Goal: Transaction & Acquisition: Purchase product/service

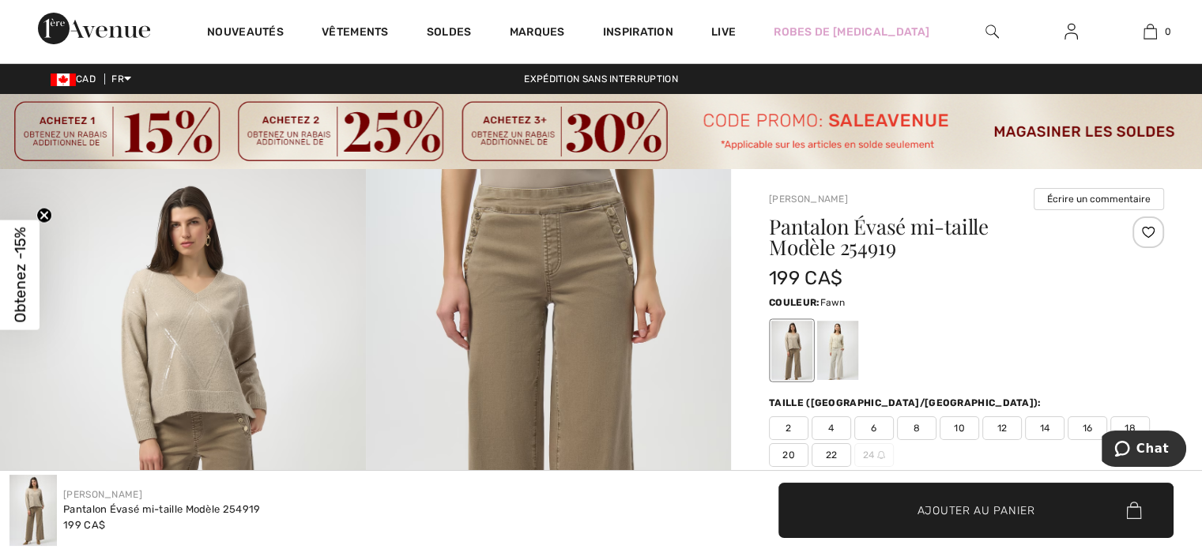
click at [1135, 426] on span "18" at bounding box center [1130, 428] width 40 height 24
click at [1018, 509] on span "Ajouter au panier" at bounding box center [976, 510] width 118 height 17
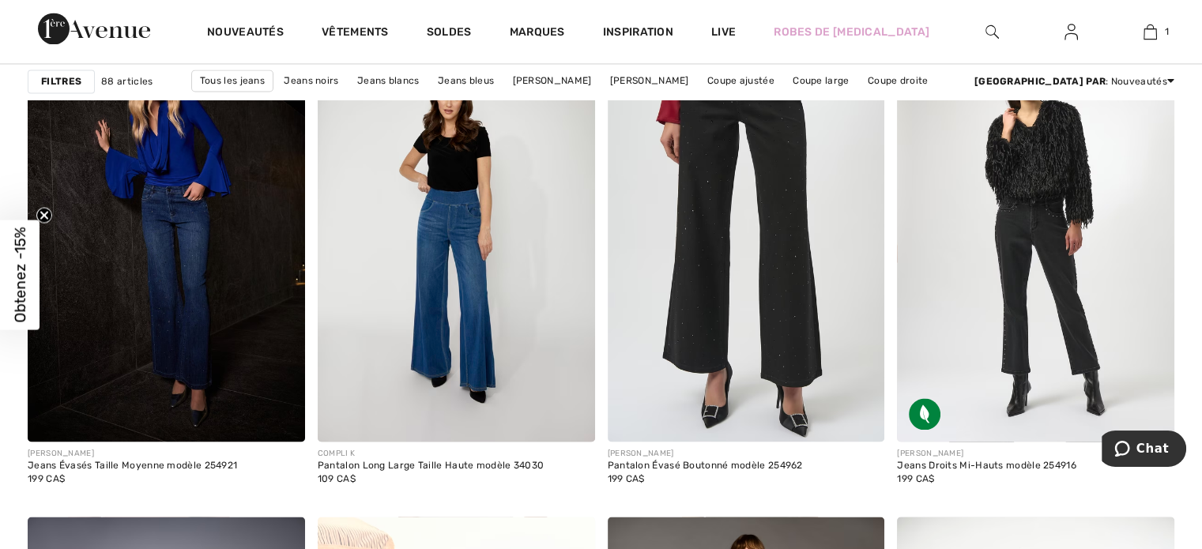
scroll to position [2581, 0]
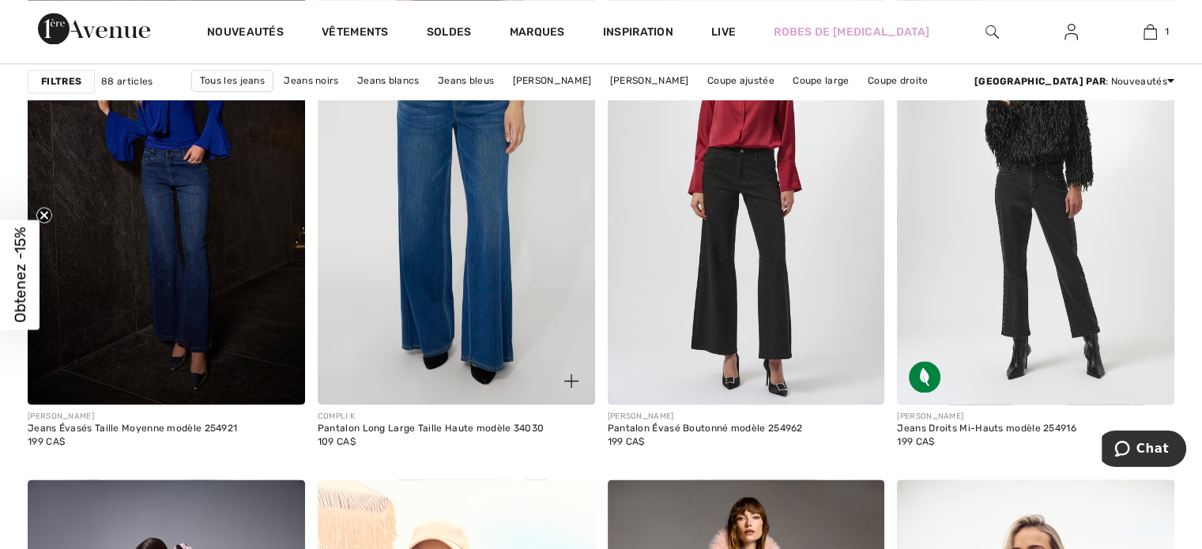
click at [530, 273] on img at bounding box center [456, 197] width 277 height 416
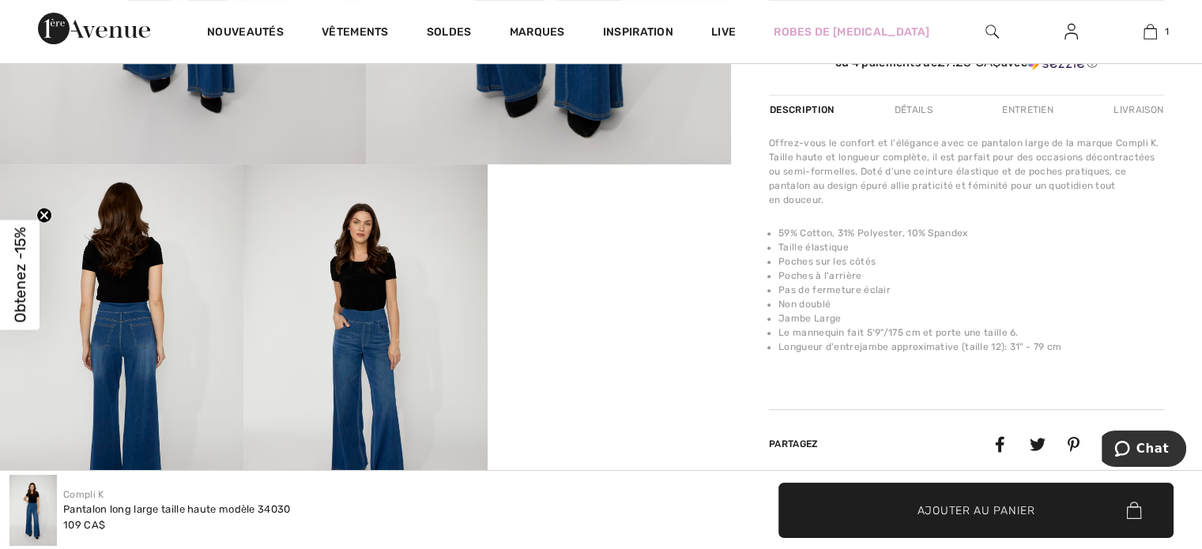
scroll to position [737, 0]
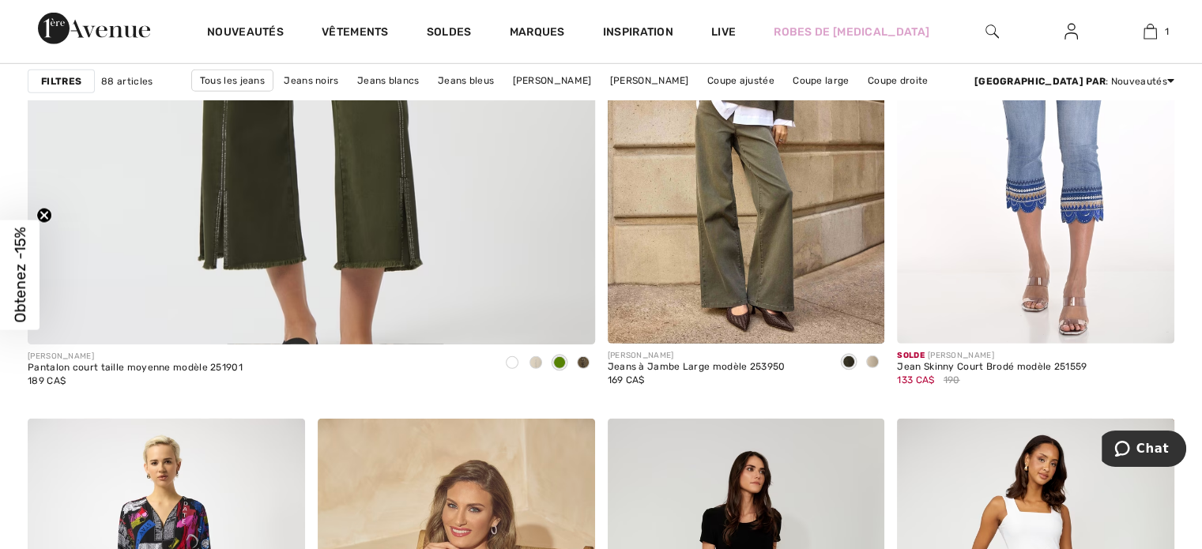
scroll to position [5162, 0]
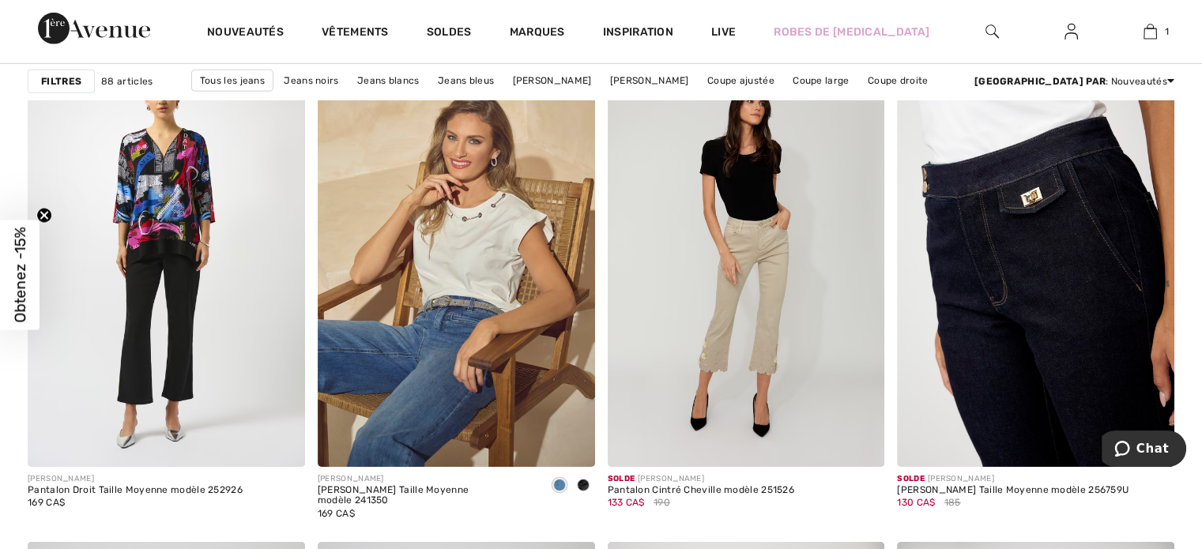
click at [1021, 353] on img at bounding box center [1035, 259] width 277 height 416
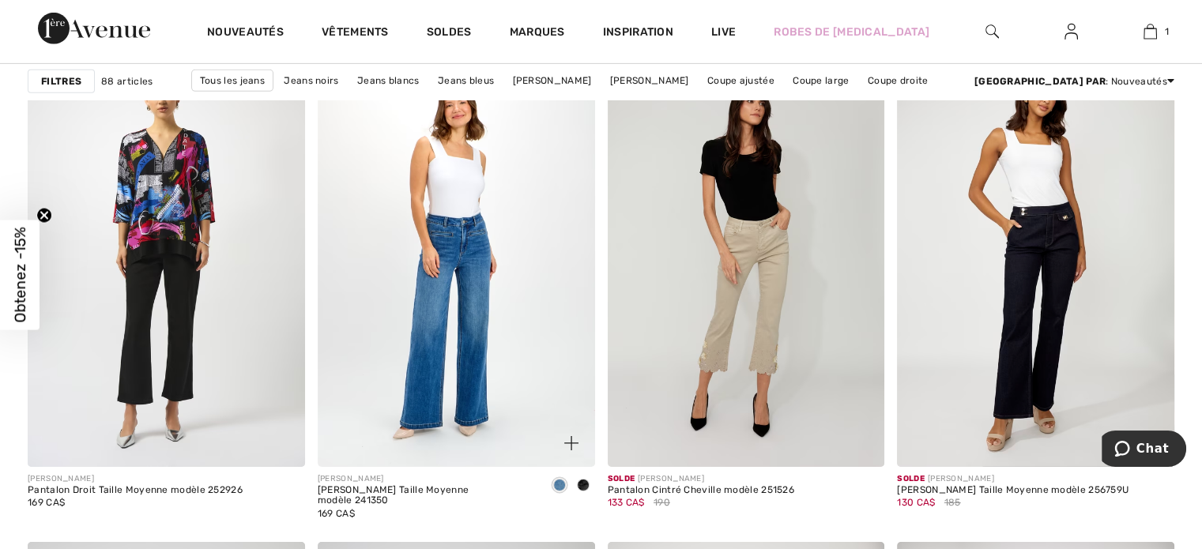
click at [492, 251] on img at bounding box center [456, 259] width 277 height 416
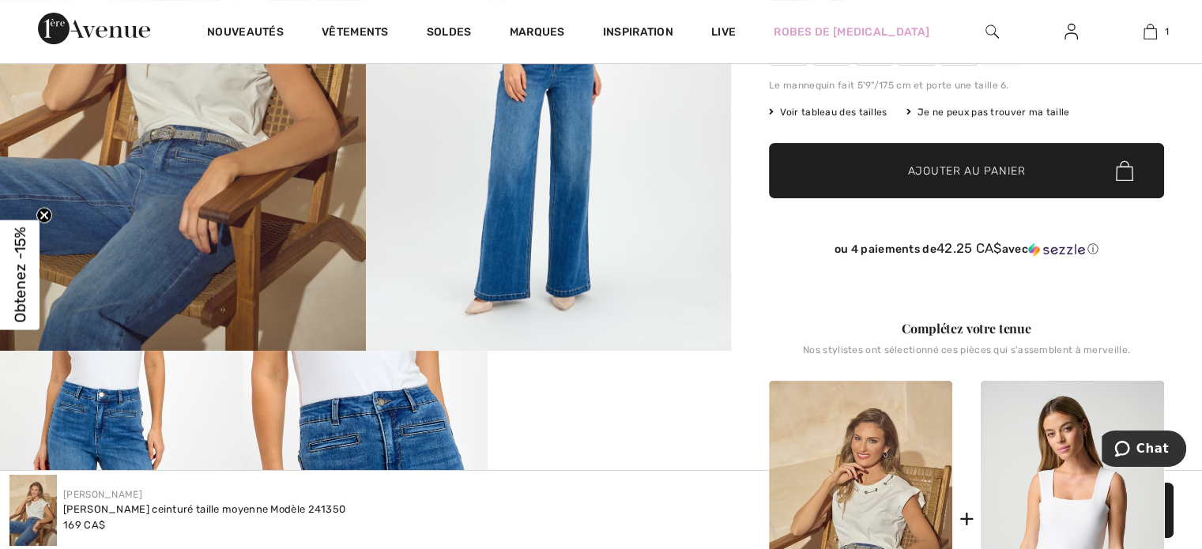
scroll to position [368, 0]
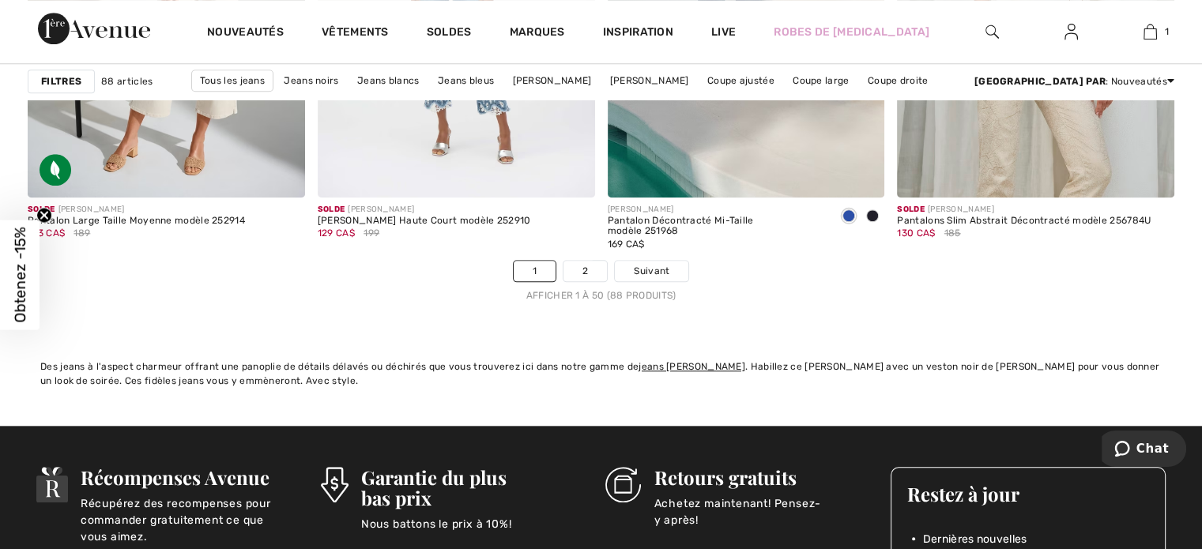
scroll to position [7743, 0]
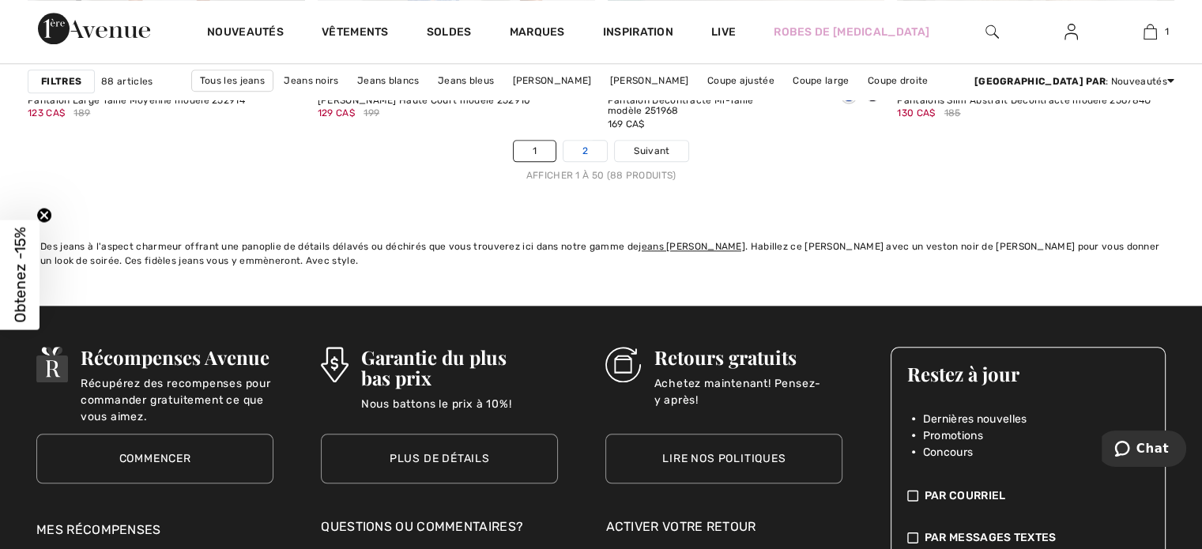
click at [578, 150] on link "2" at bounding box center [584, 151] width 43 height 21
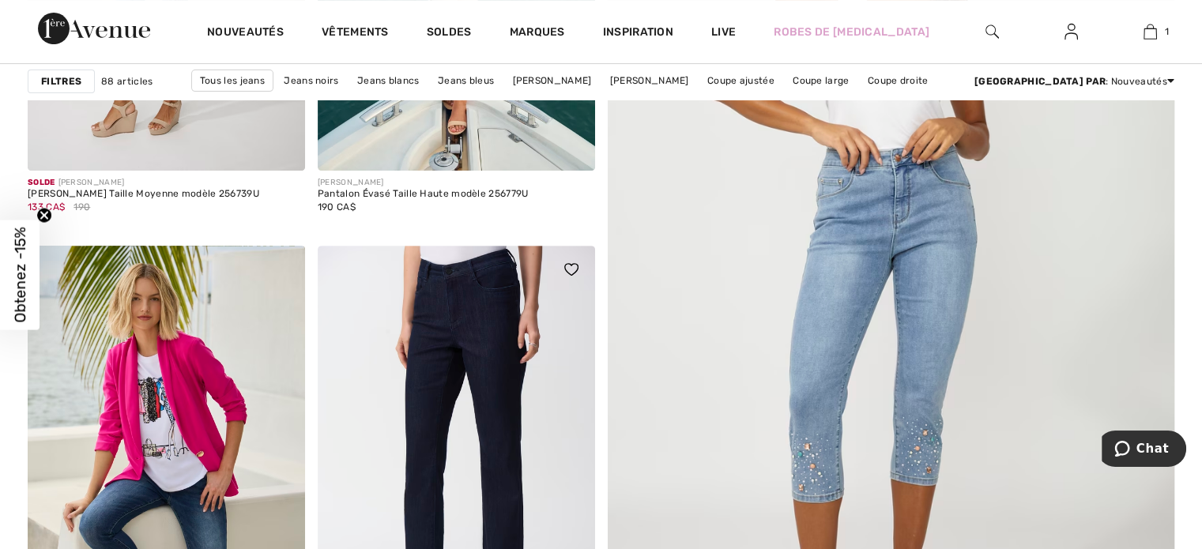
scroll to position [737, 0]
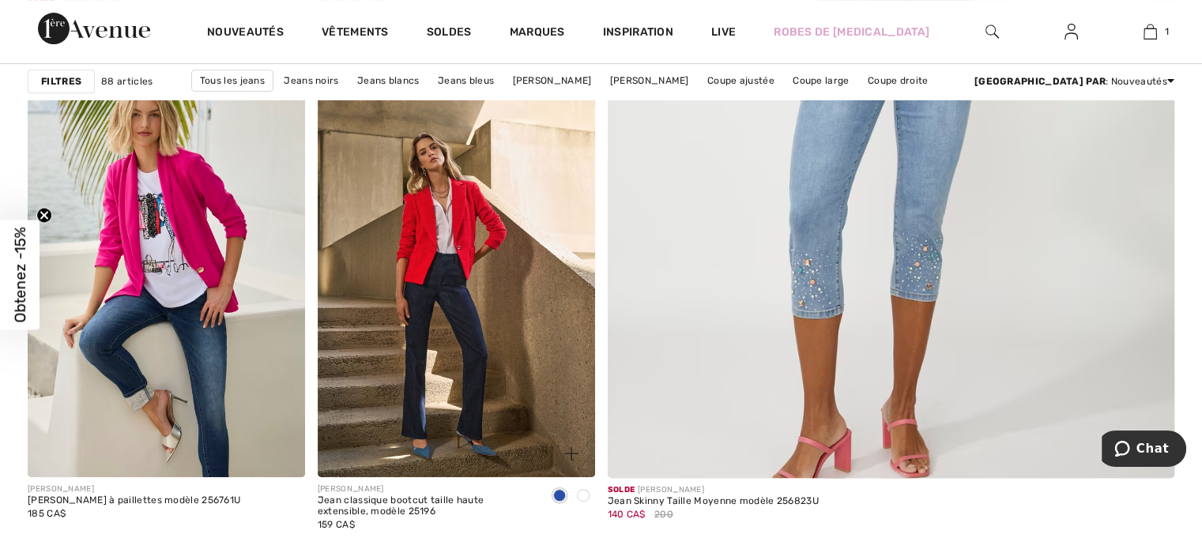
click at [553, 493] on span at bounding box center [559, 495] width 13 height 13
click at [578, 495] on span at bounding box center [583, 495] width 13 height 13
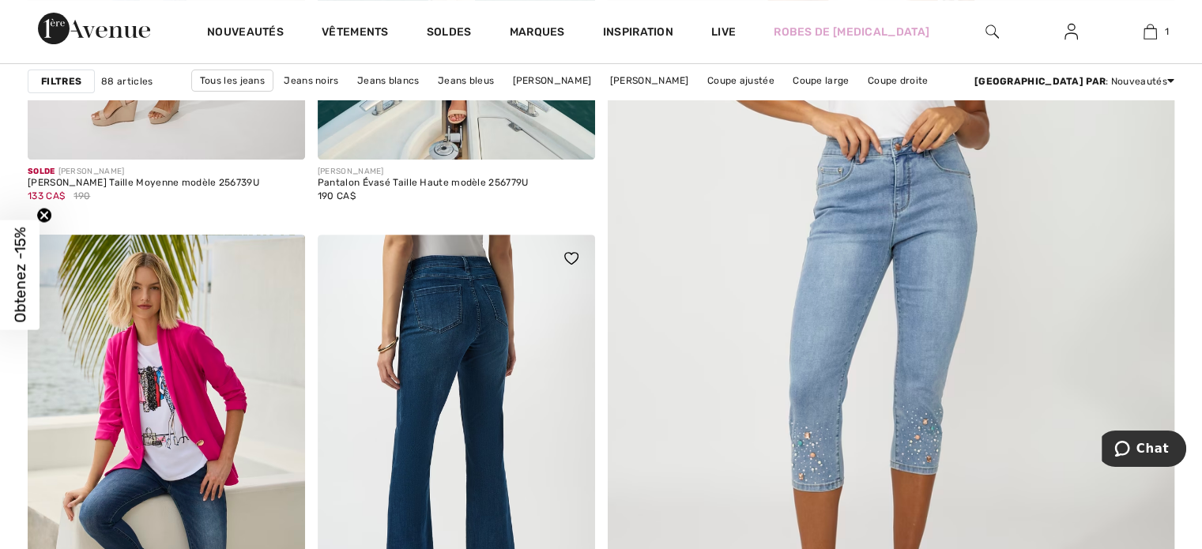
scroll to position [553, 0]
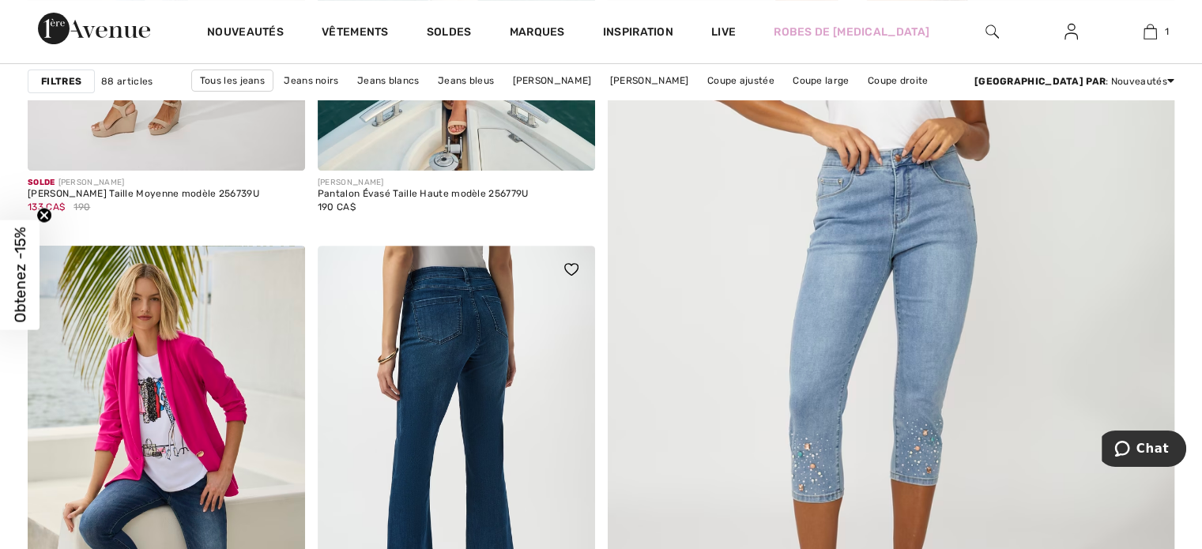
click at [531, 378] on img at bounding box center [456, 454] width 277 height 416
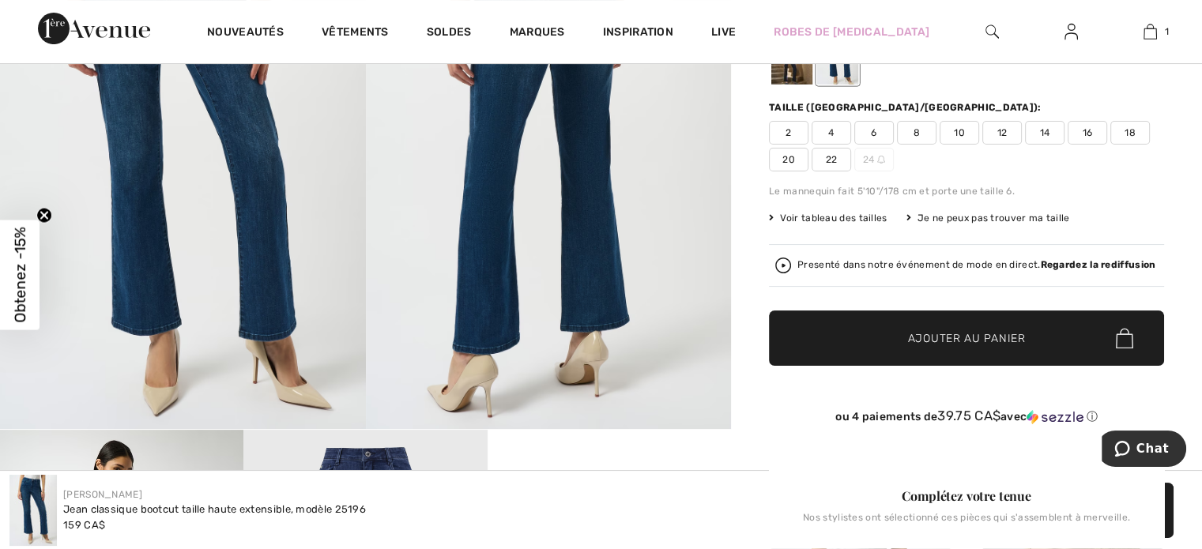
scroll to position [184, 0]
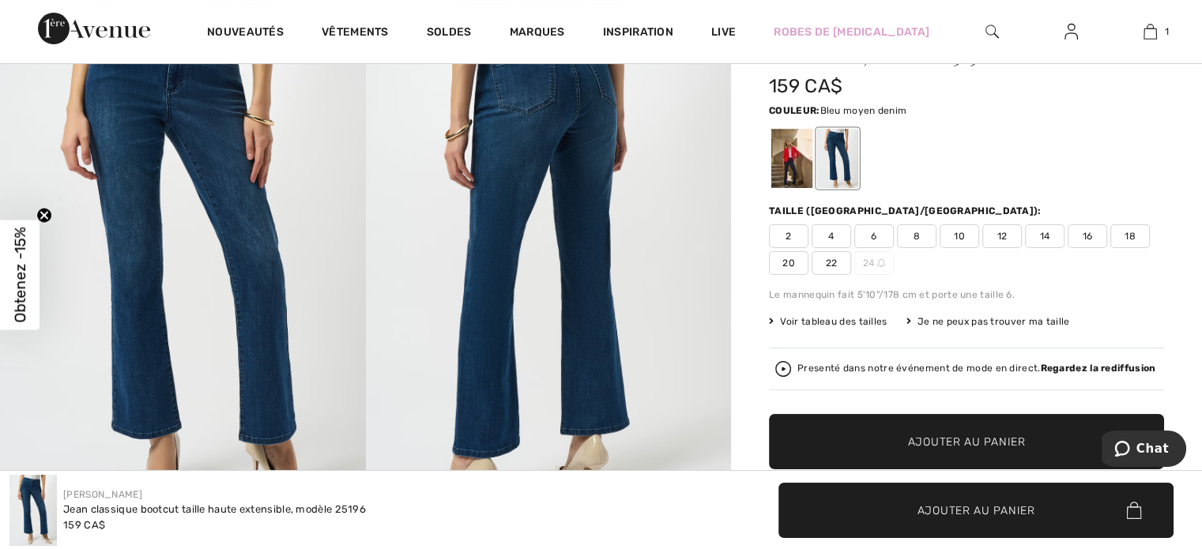
click at [831, 169] on div at bounding box center [837, 158] width 41 height 59
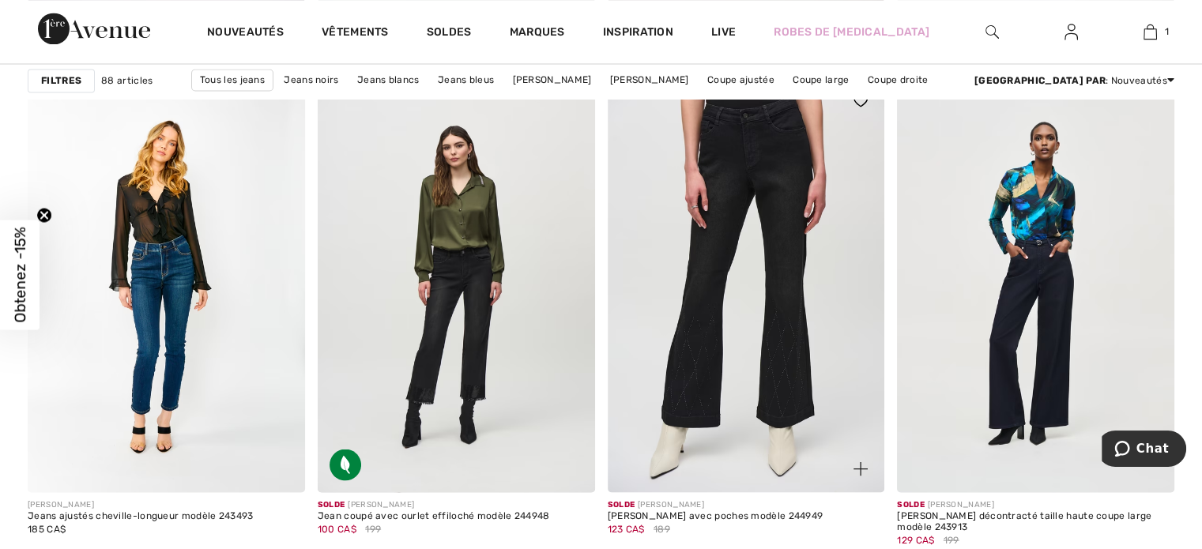
scroll to position [2950, 0]
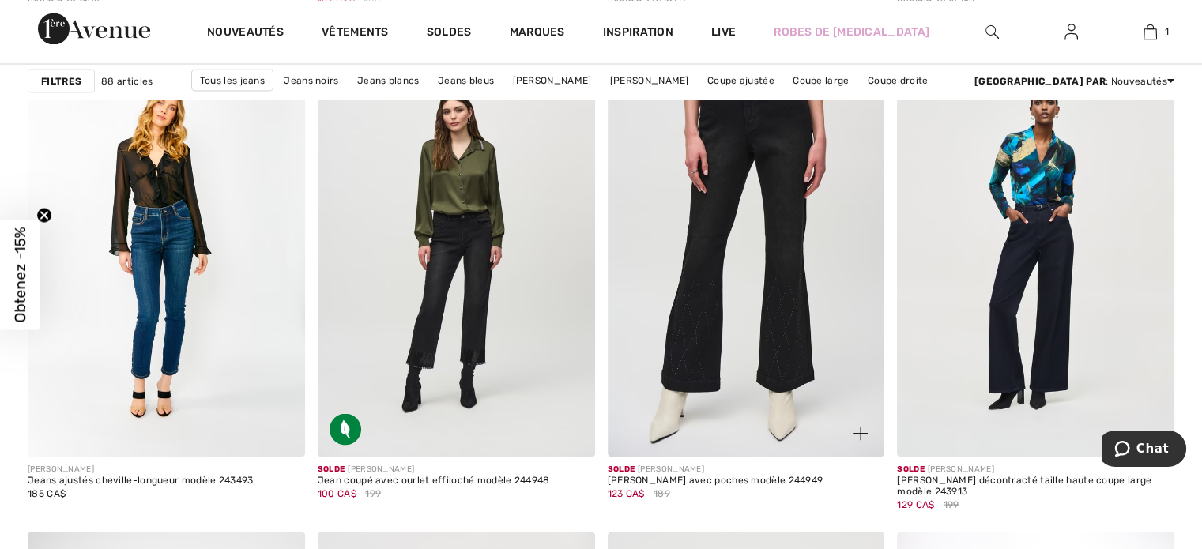
click at [744, 306] on img at bounding box center [746, 249] width 277 height 416
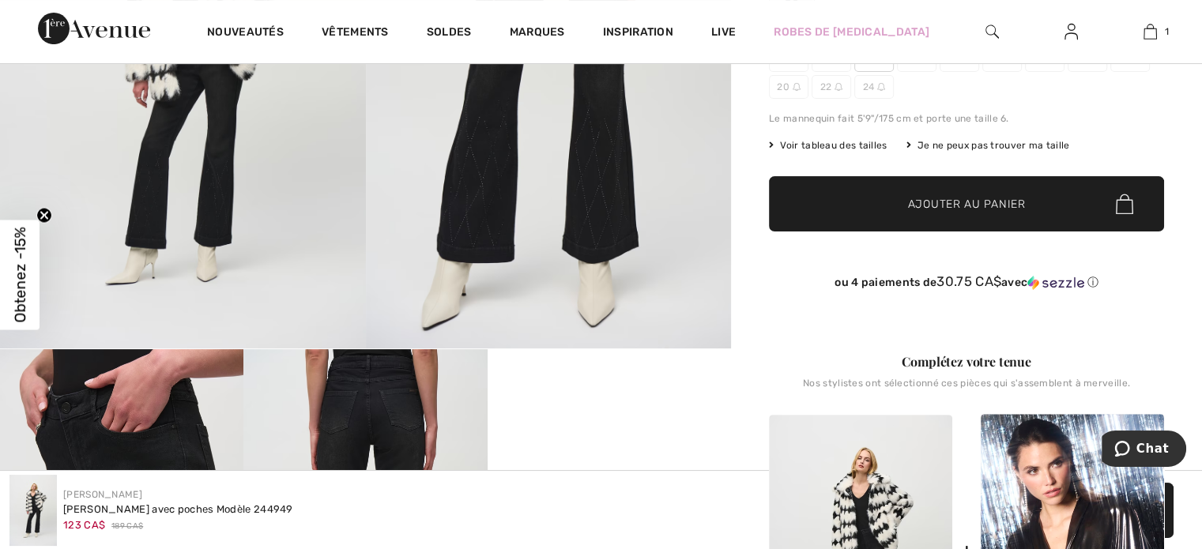
scroll to position [184, 0]
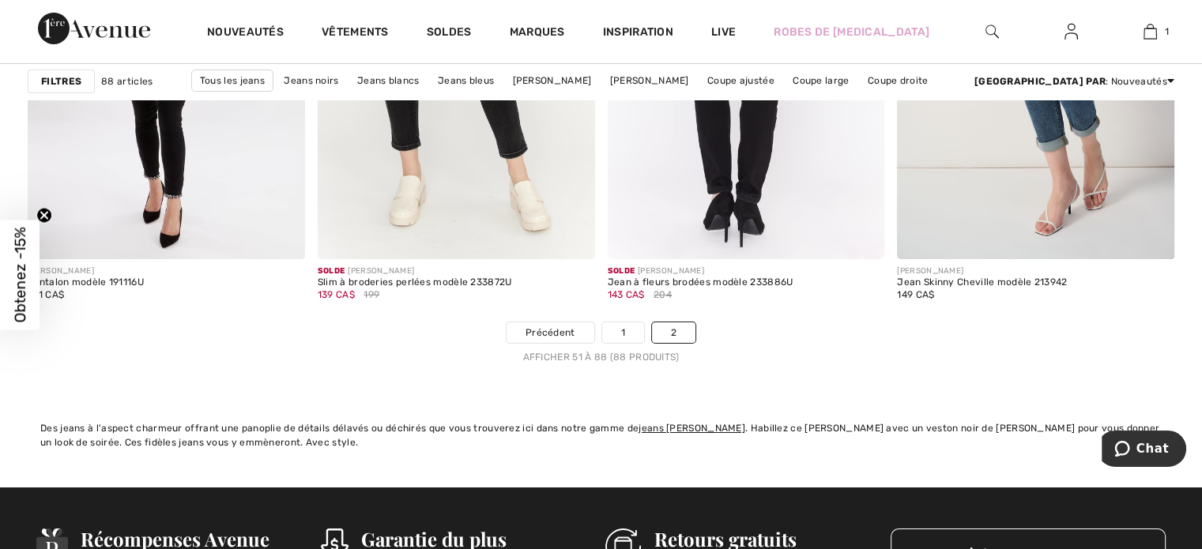
scroll to position [5860, 0]
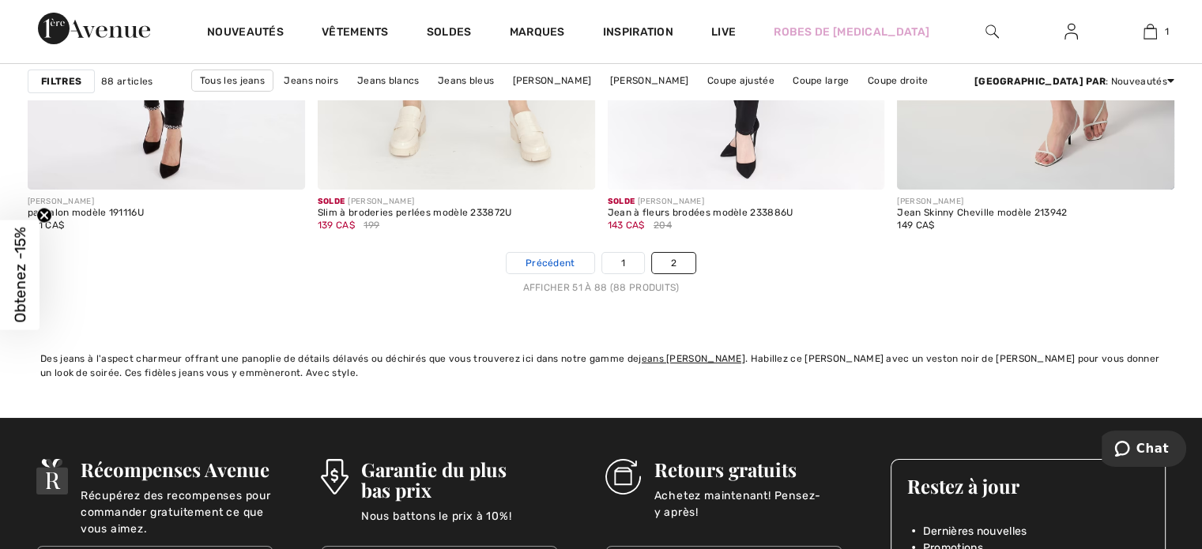
click at [578, 266] on link "Précédent" at bounding box center [550, 263] width 88 height 21
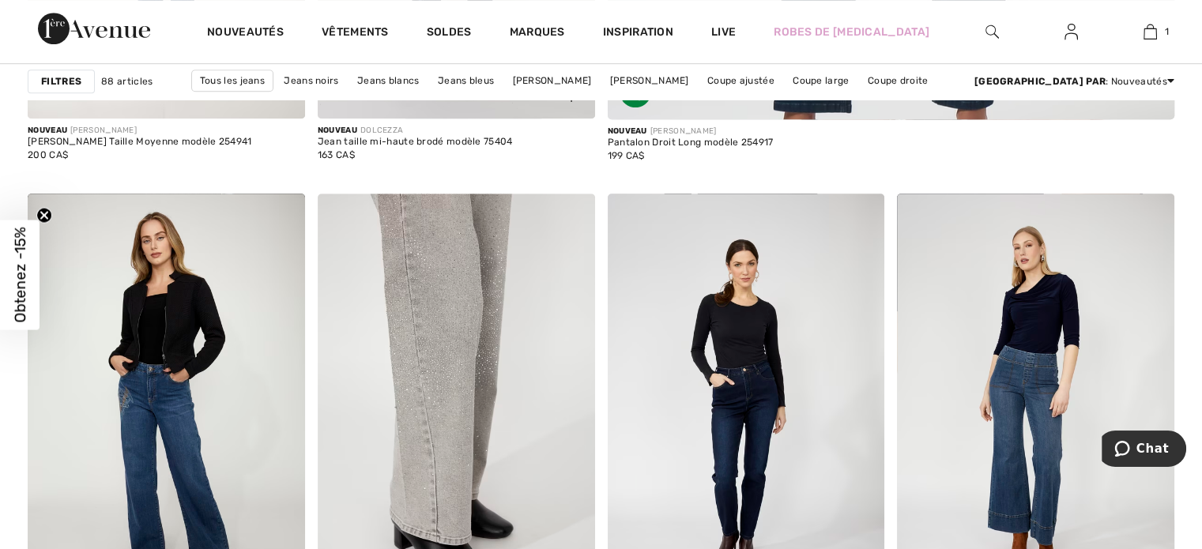
scroll to position [1290, 0]
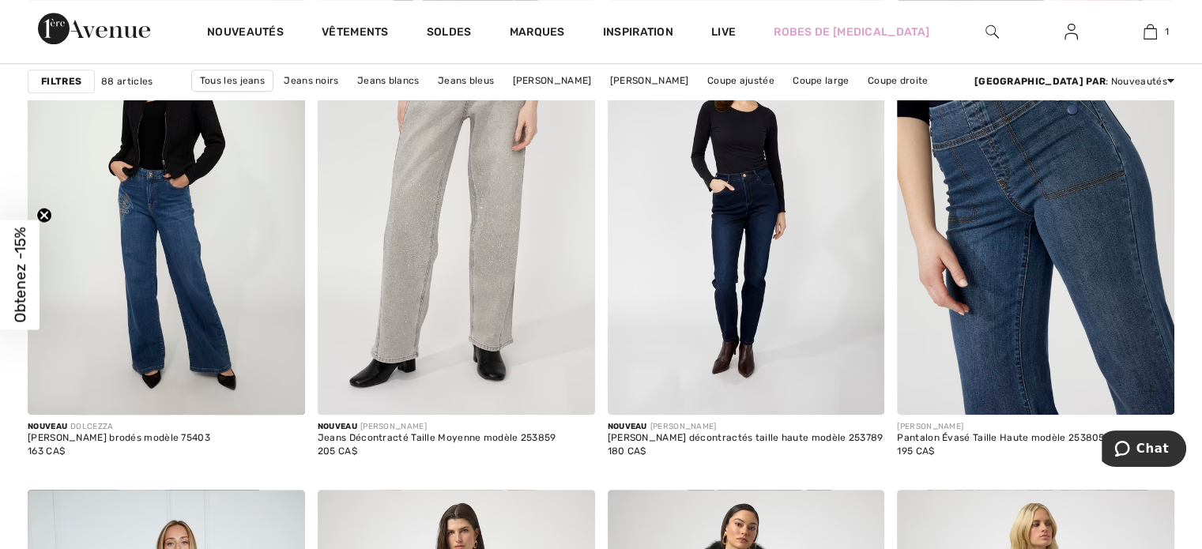
click at [1071, 328] on img at bounding box center [1035, 207] width 277 height 416
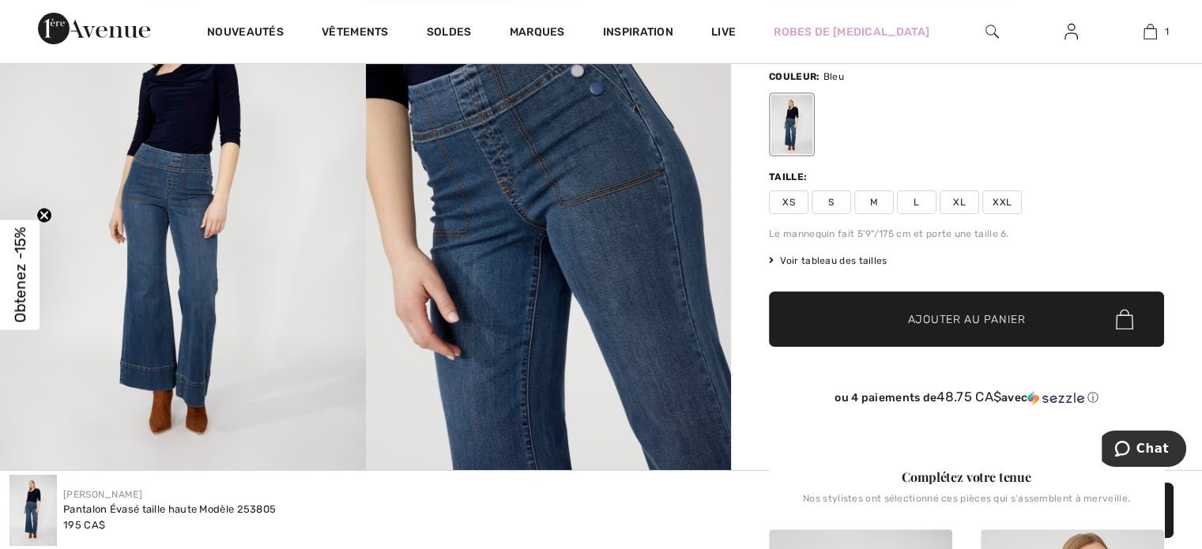
scroll to position [184, 0]
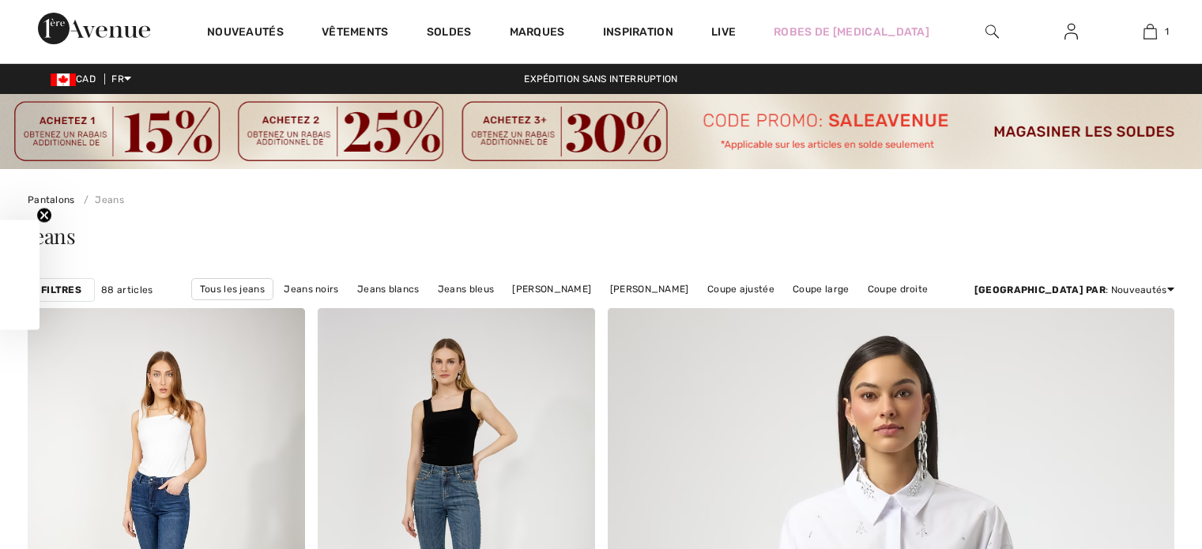
checkbox input "true"
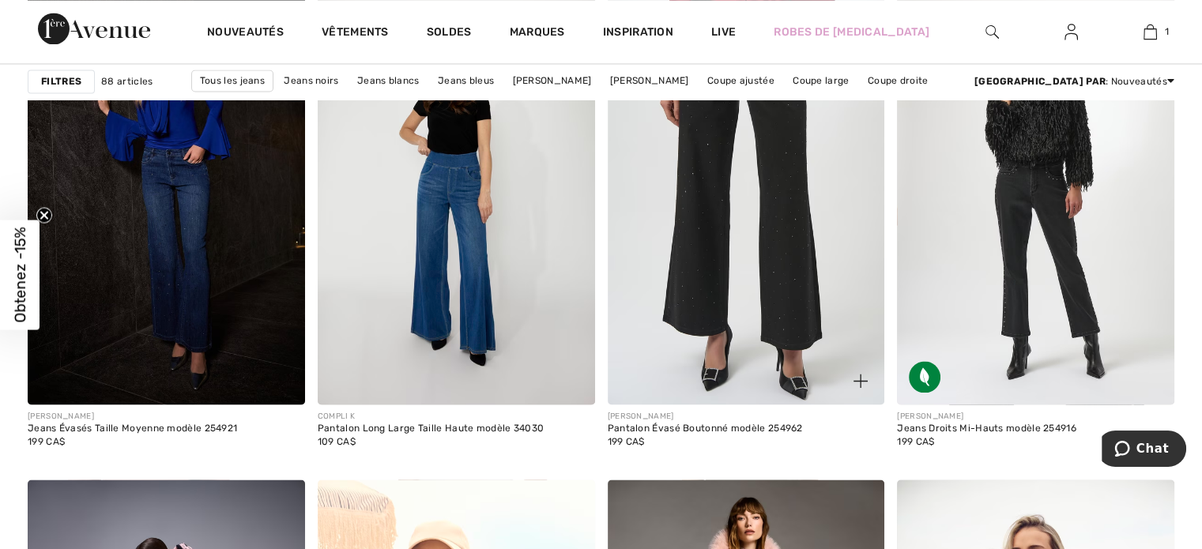
scroll to position [2396, 0]
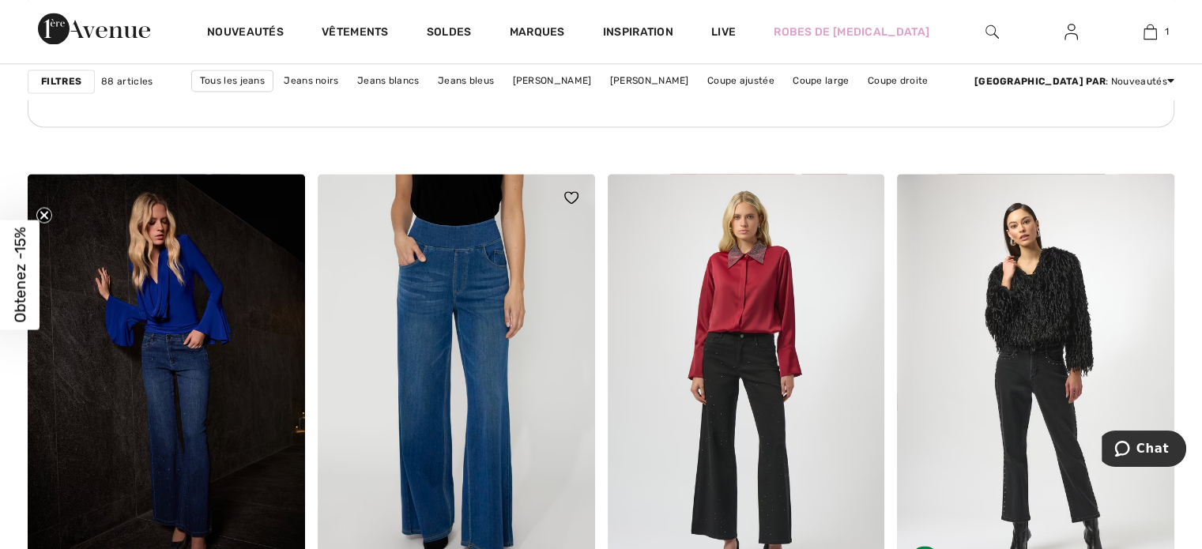
click at [536, 404] on img at bounding box center [456, 382] width 277 height 416
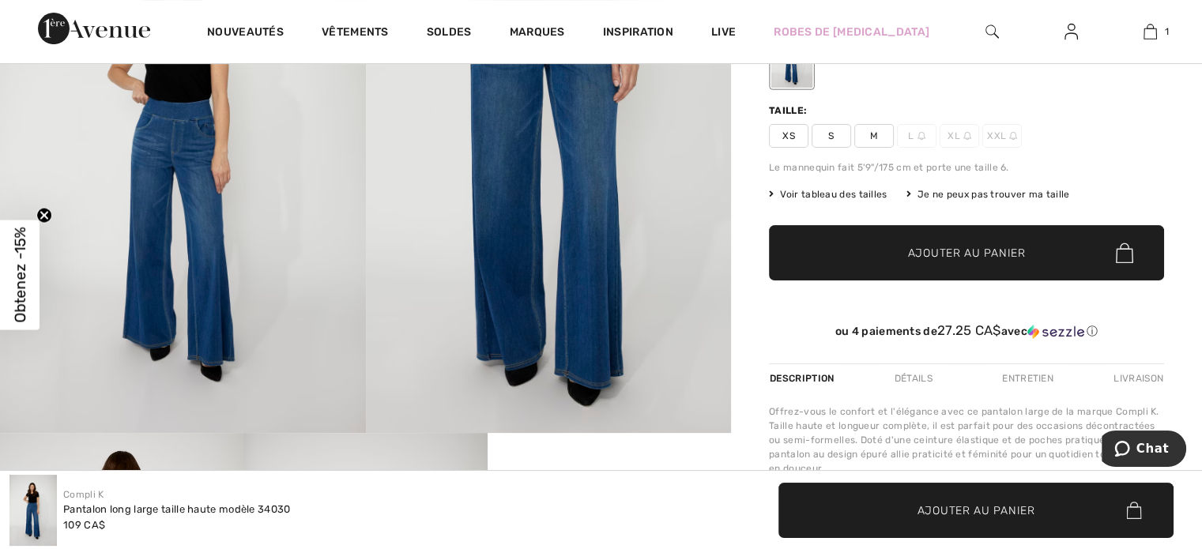
scroll to position [184, 0]
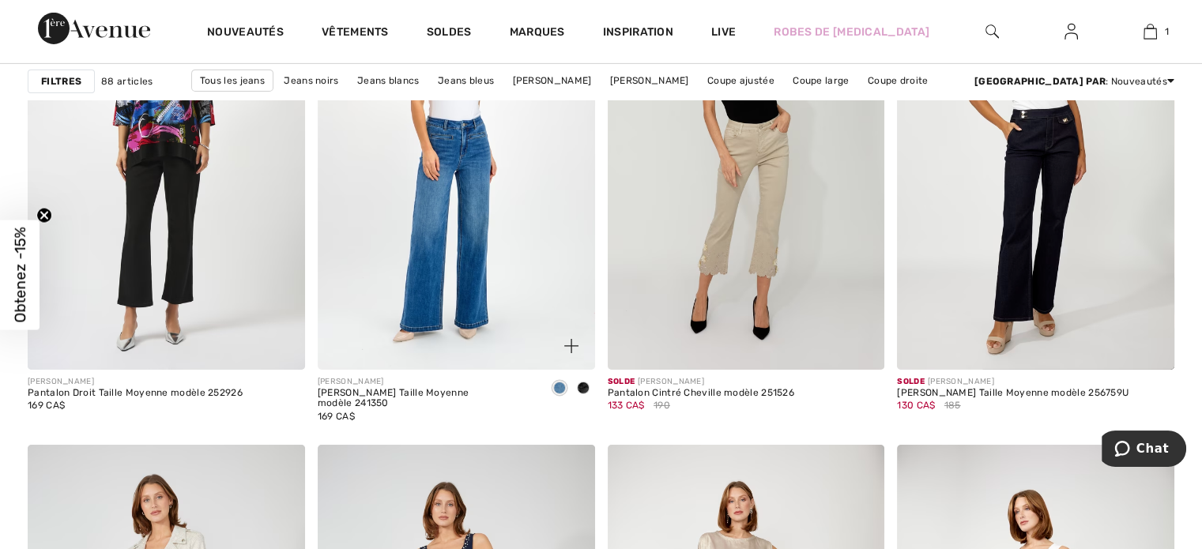
scroll to position [5162, 0]
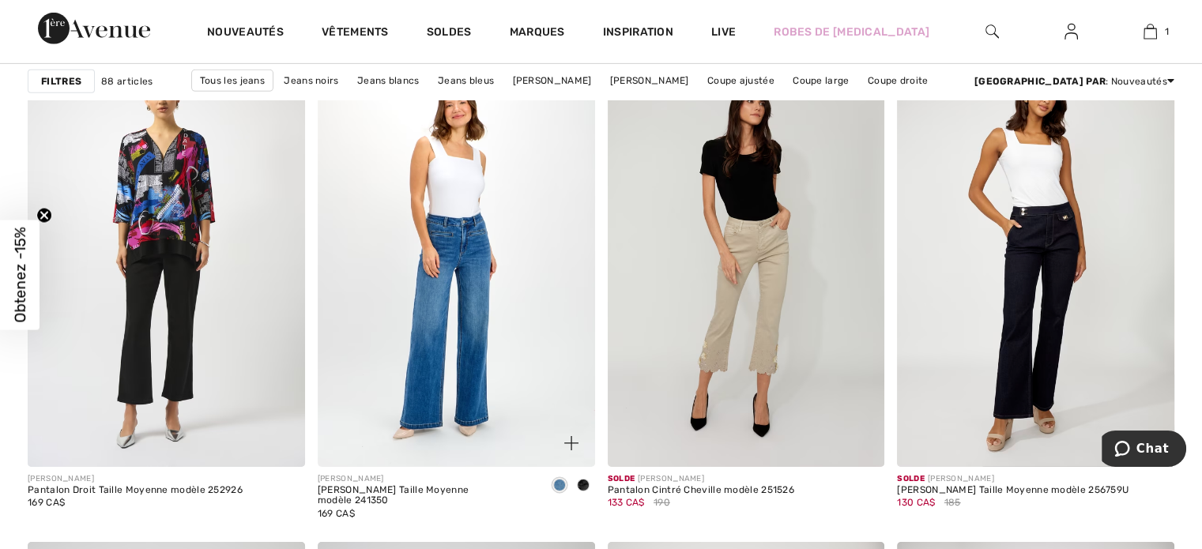
click at [459, 337] on img at bounding box center [456, 259] width 277 height 416
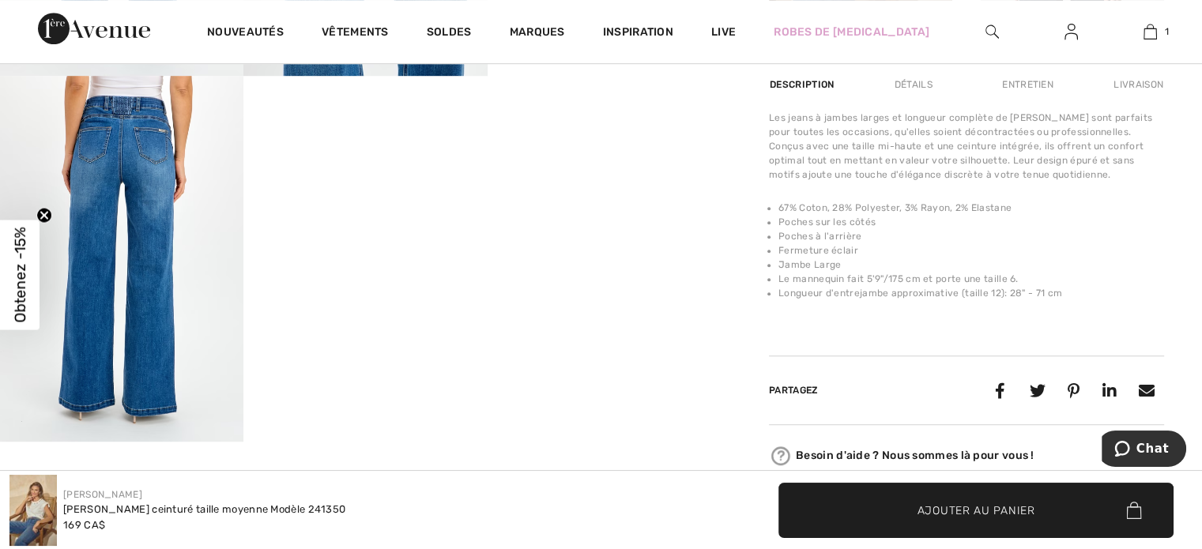
scroll to position [1106, 0]
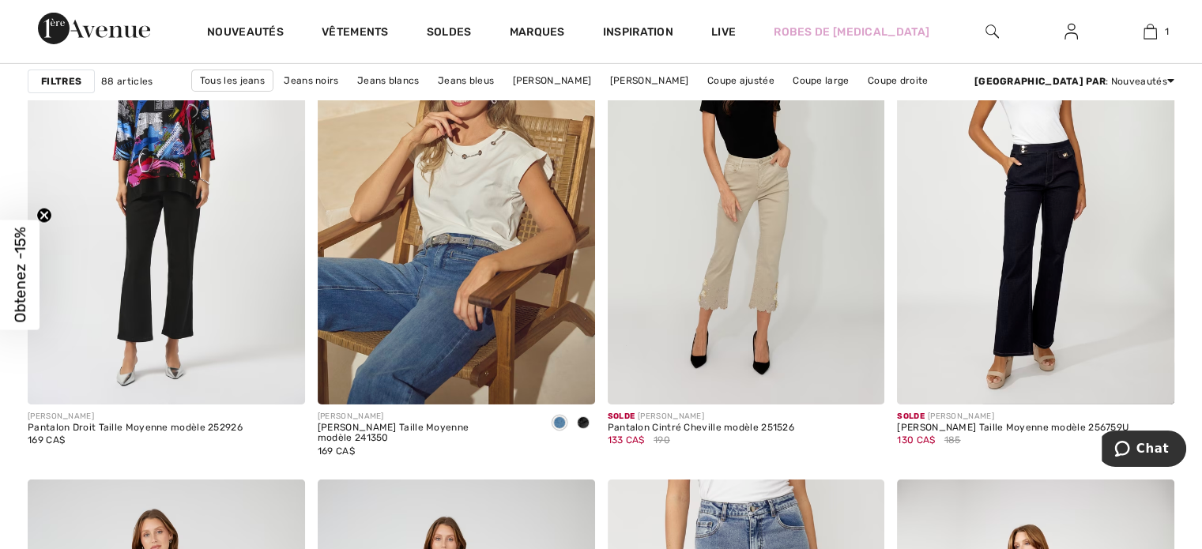
scroll to position [5162, 0]
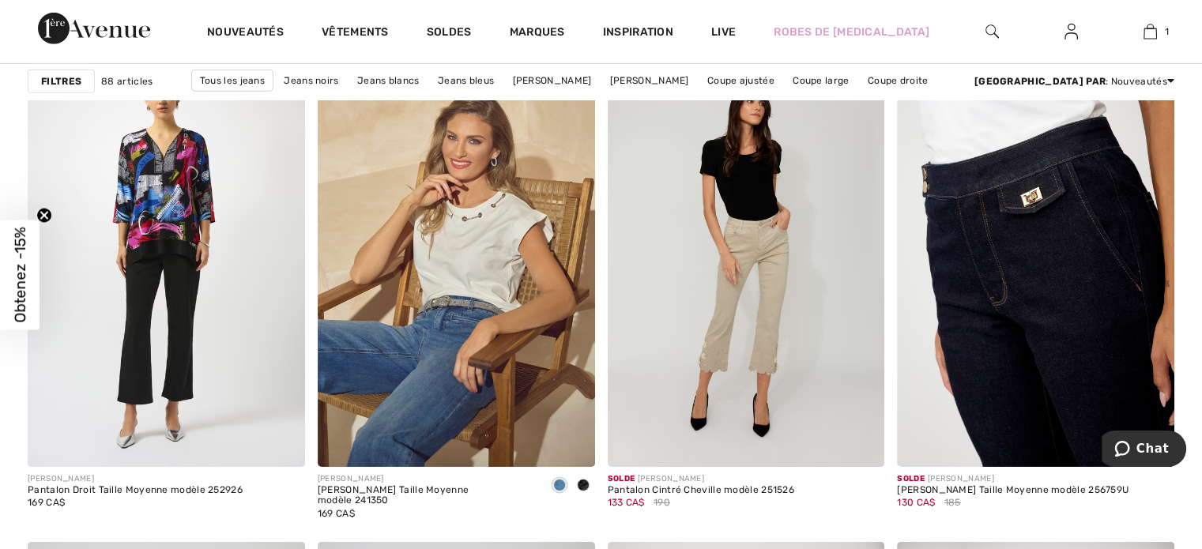
click at [1033, 333] on img at bounding box center [1035, 259] width 277 height 416
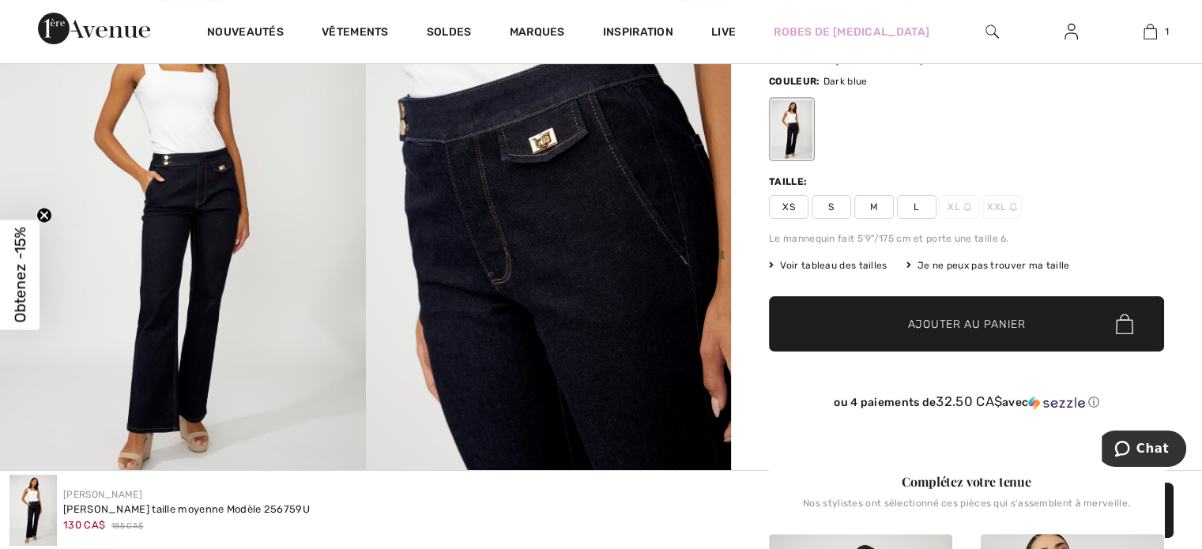
scroll to position [553, 0]
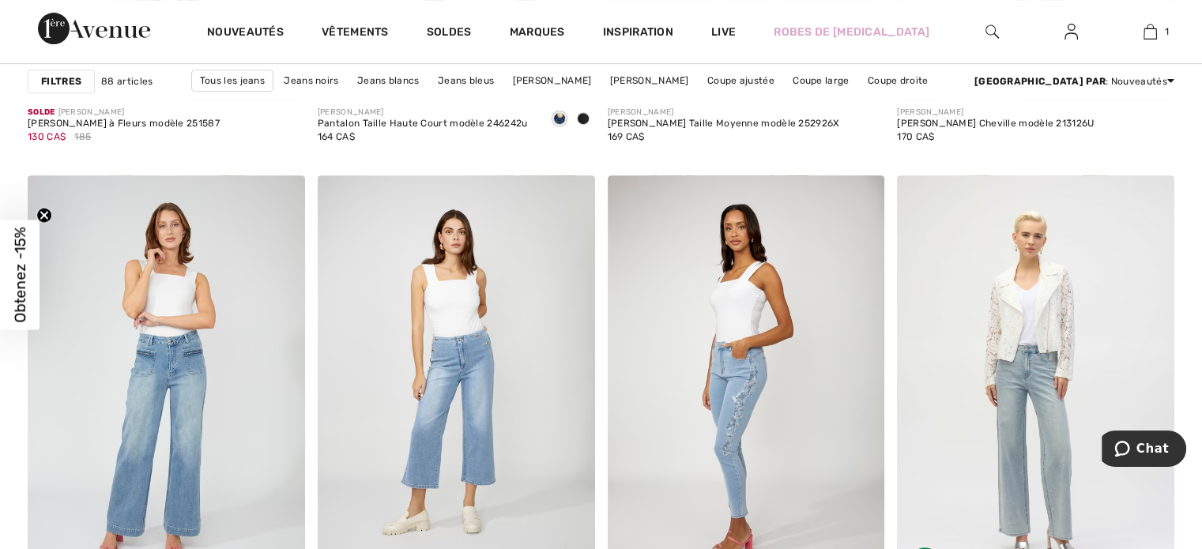
scroll to position [6821, 0]
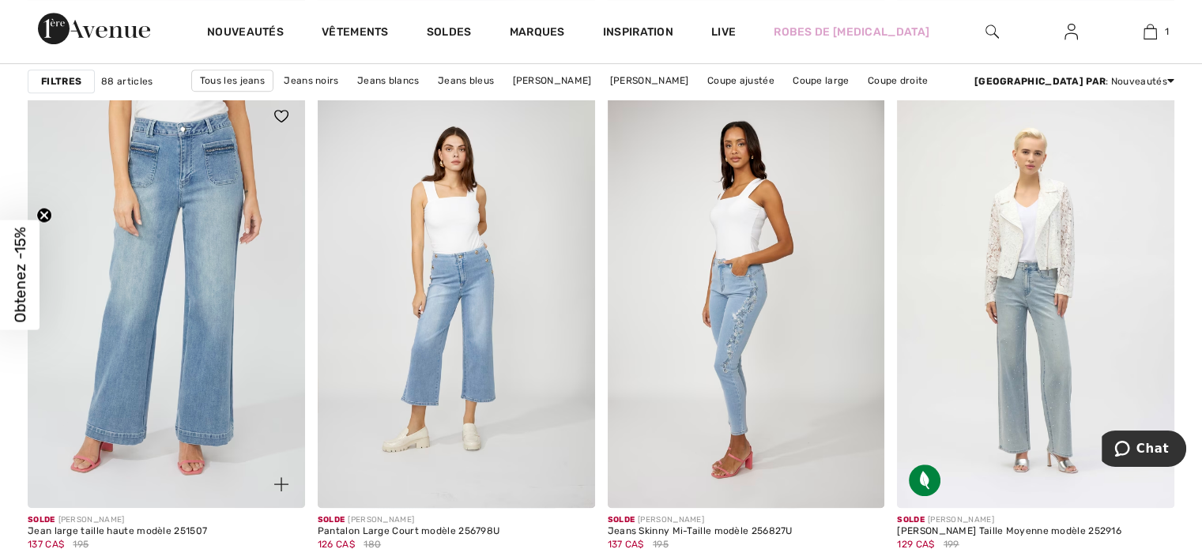
click at [193, 340] on img at bounding box center [166, 300] width 277 height 416
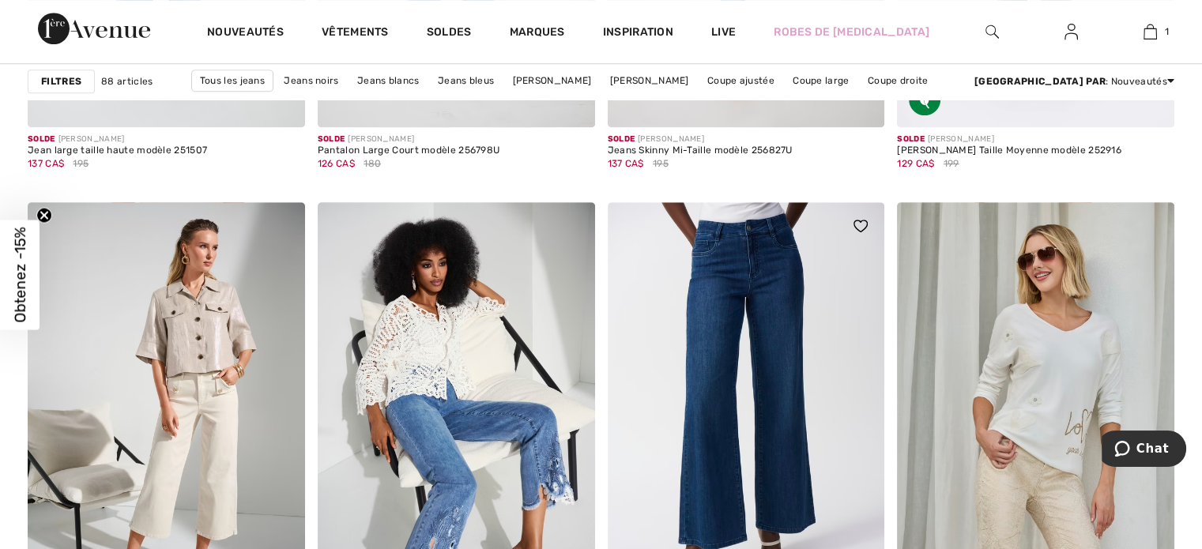
scroll to position [7190, 0]
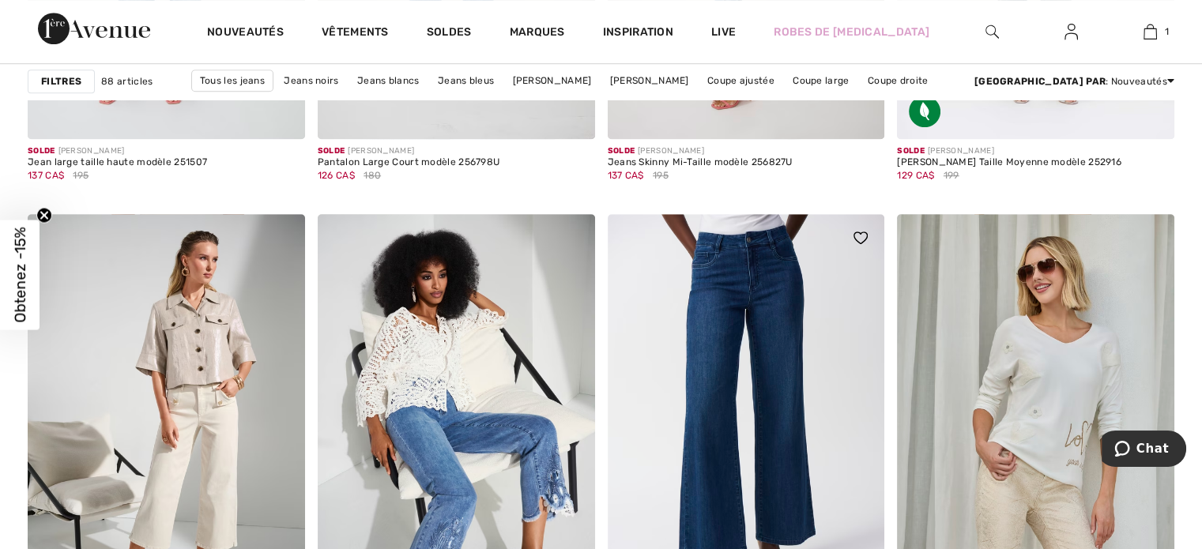
click at [757, 327] on img at bounding box center [746, 422] width 277 height 416
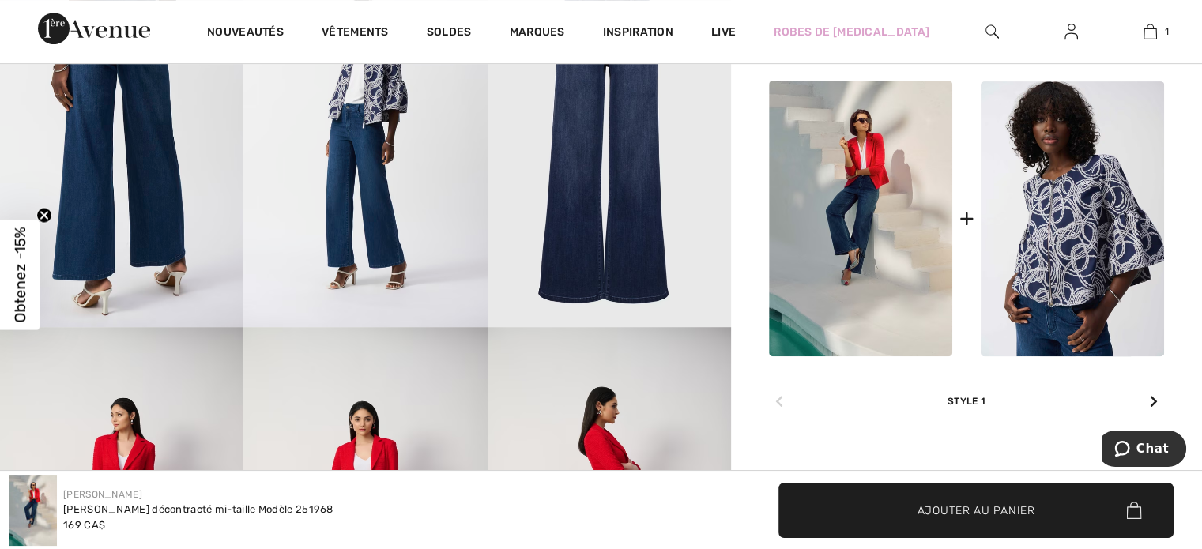
scroll to position [737, 0]
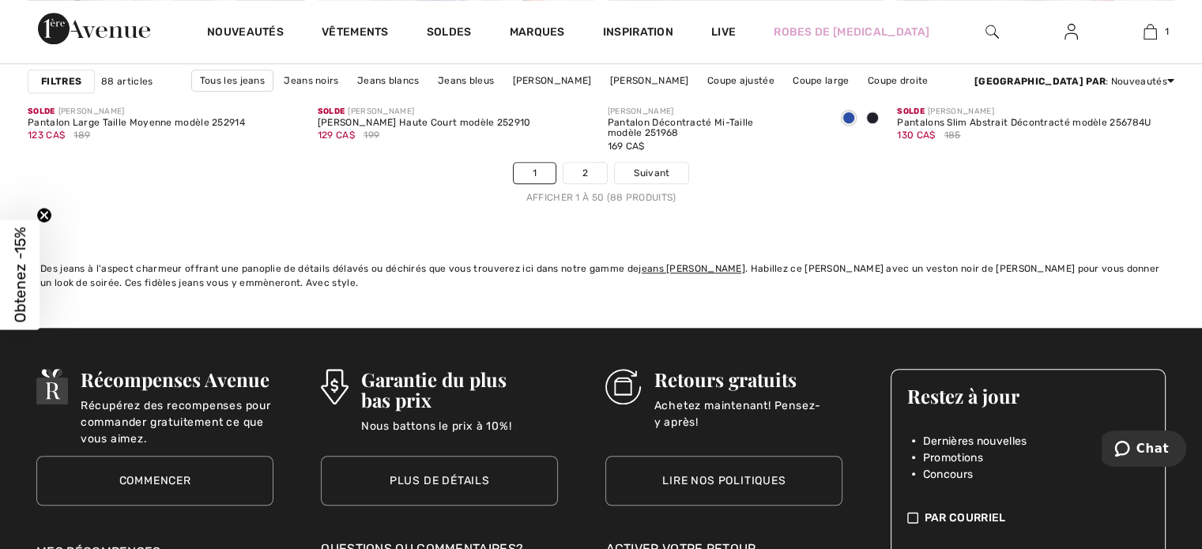
scroll to position [7536, 0]
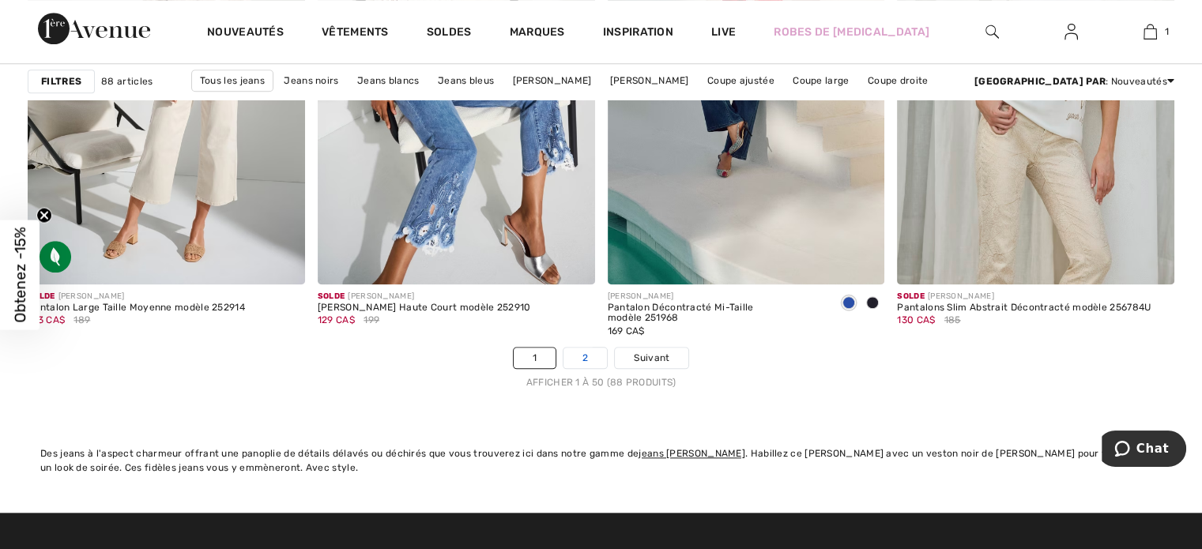
click at [582, 348] on link "2" at bounding box center [584, 358] width 43 height 21
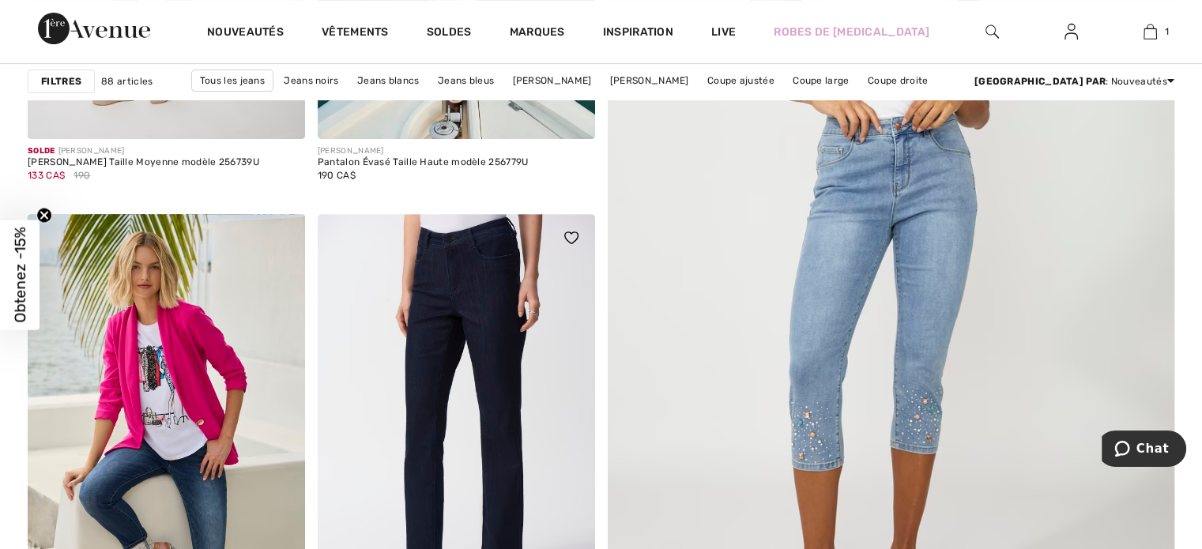
scroll to position [553, 0]
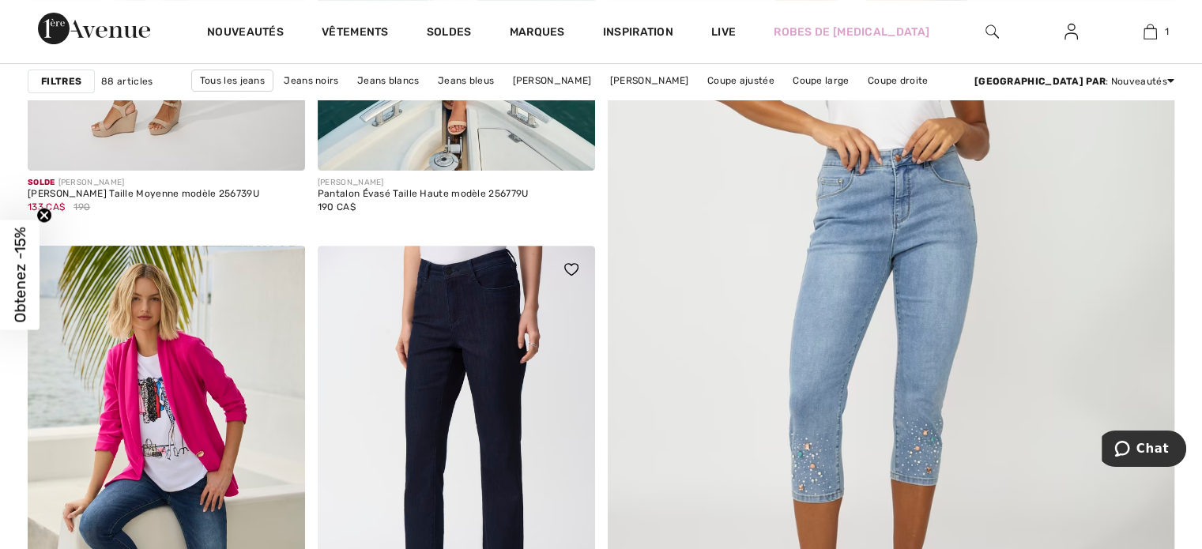
click at [464, 349] on img at bounding box center [456, 454] width 277 height 416
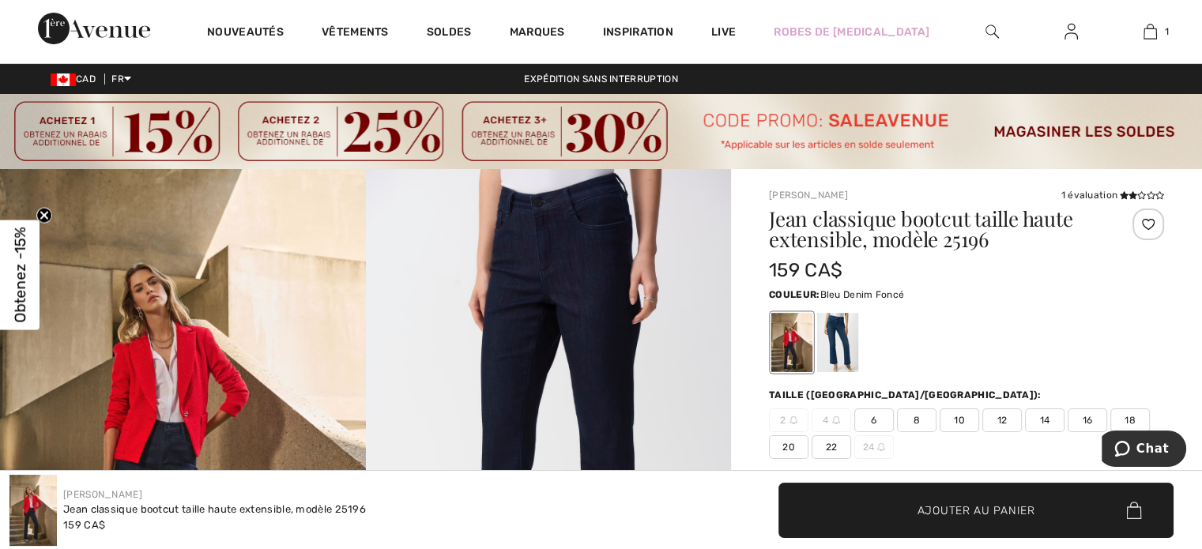
click at [619, 306] on img at bounding box center [549, 443] width 366 height 548
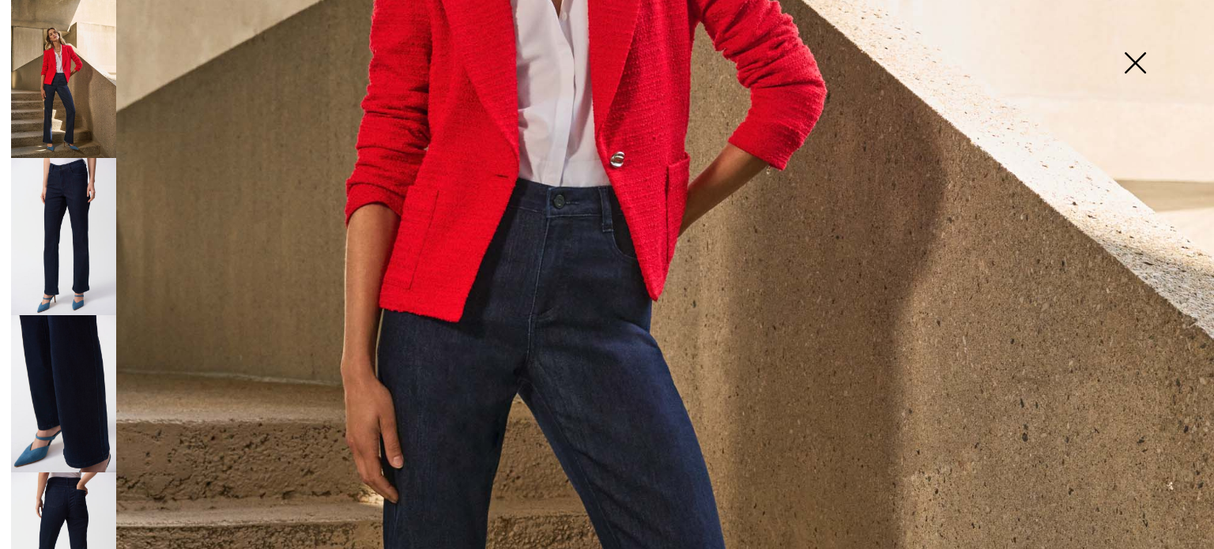
scroll to position [515, 0]
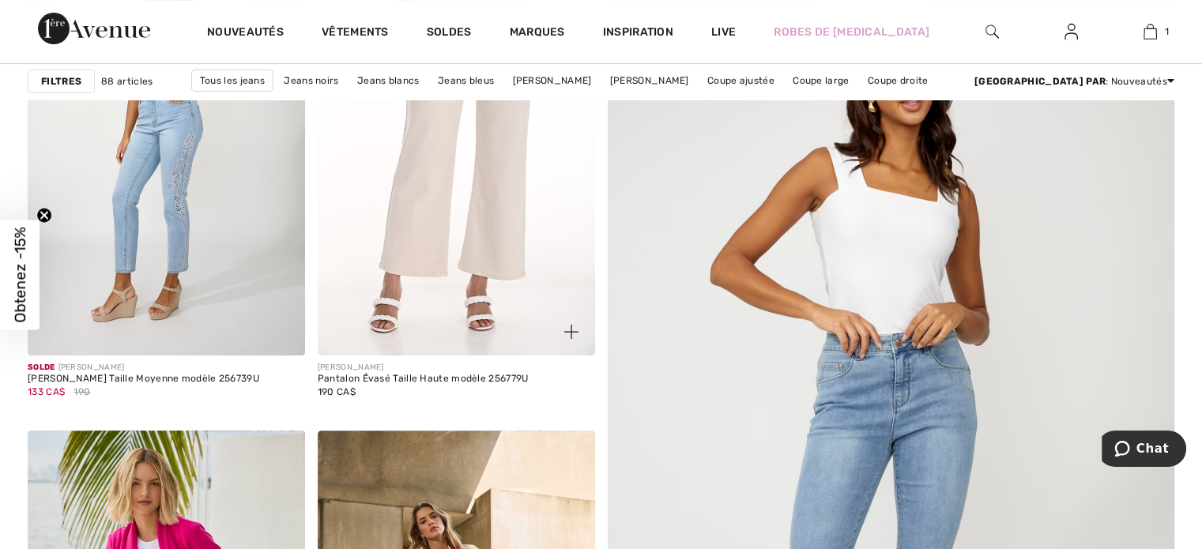
scroll to position [737, 0]
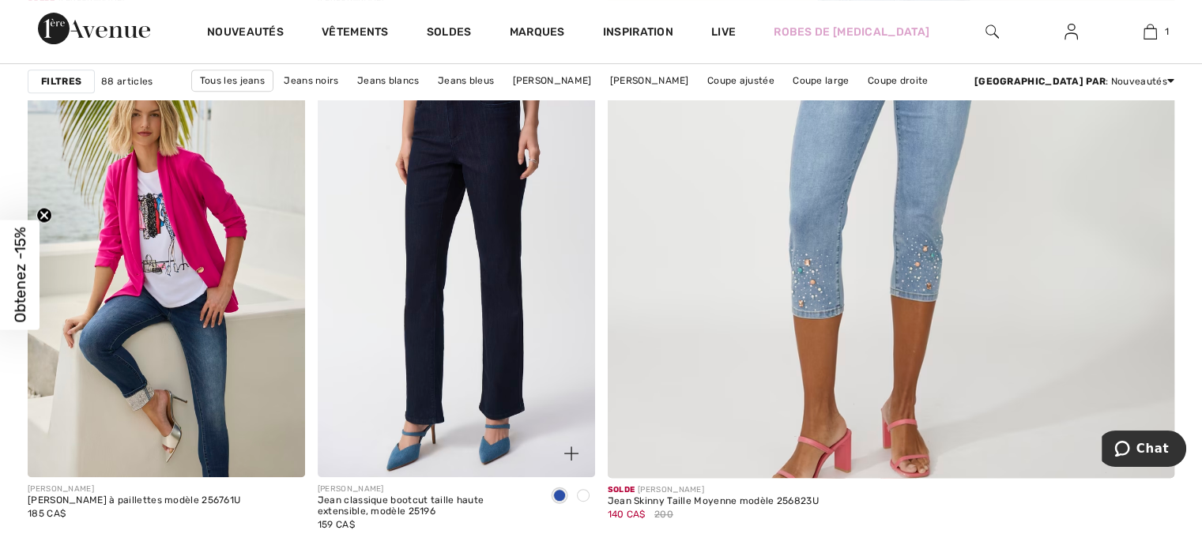
click at [449, 234] on img at bounding box center [456, 270] width 277 height 416
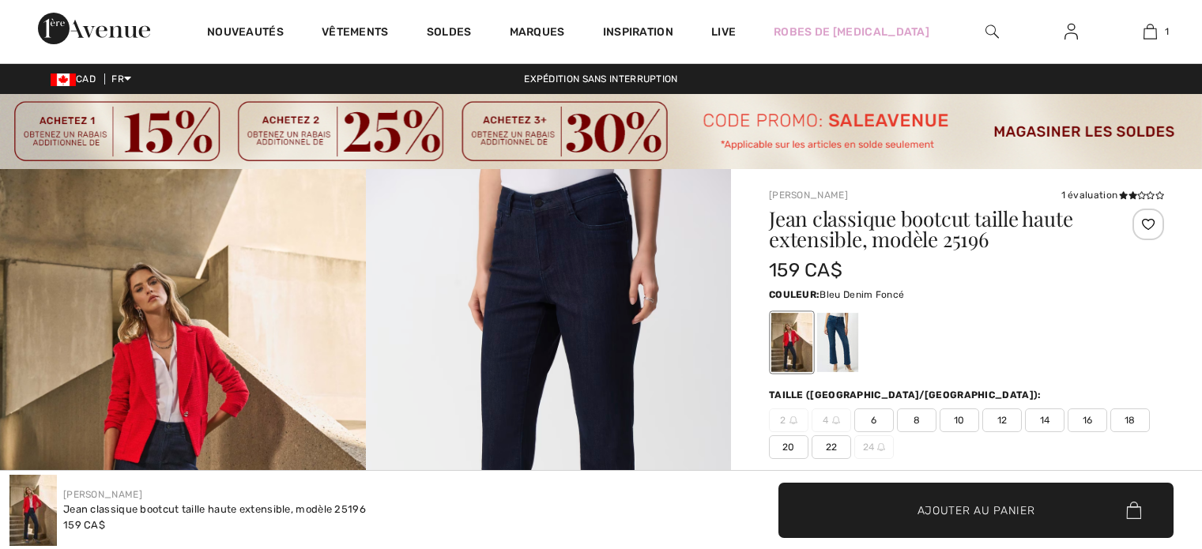
checkbox input "true"
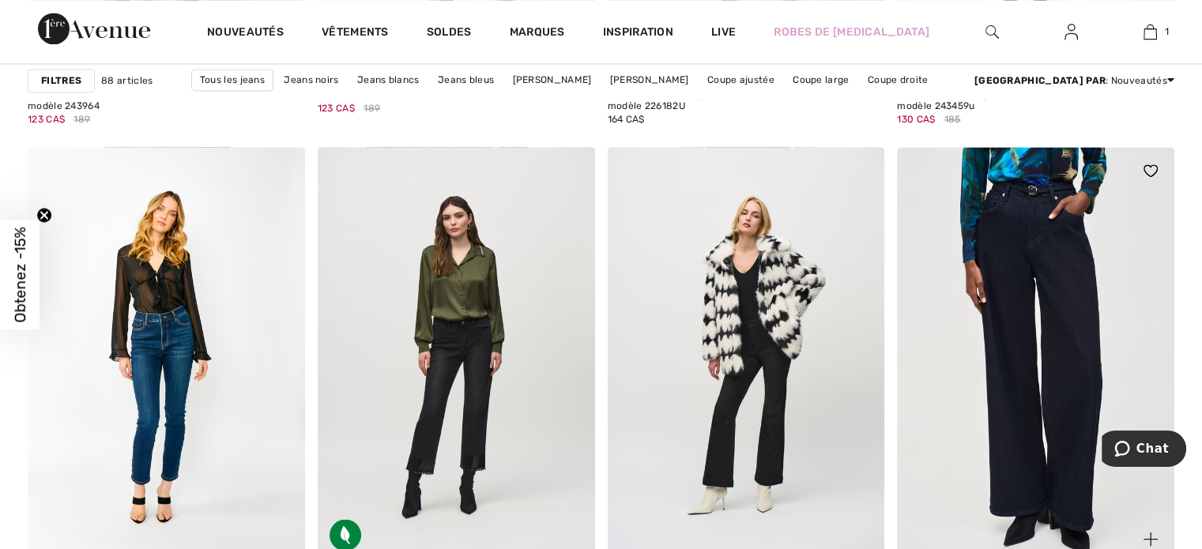
scroll to position [2765, 0]
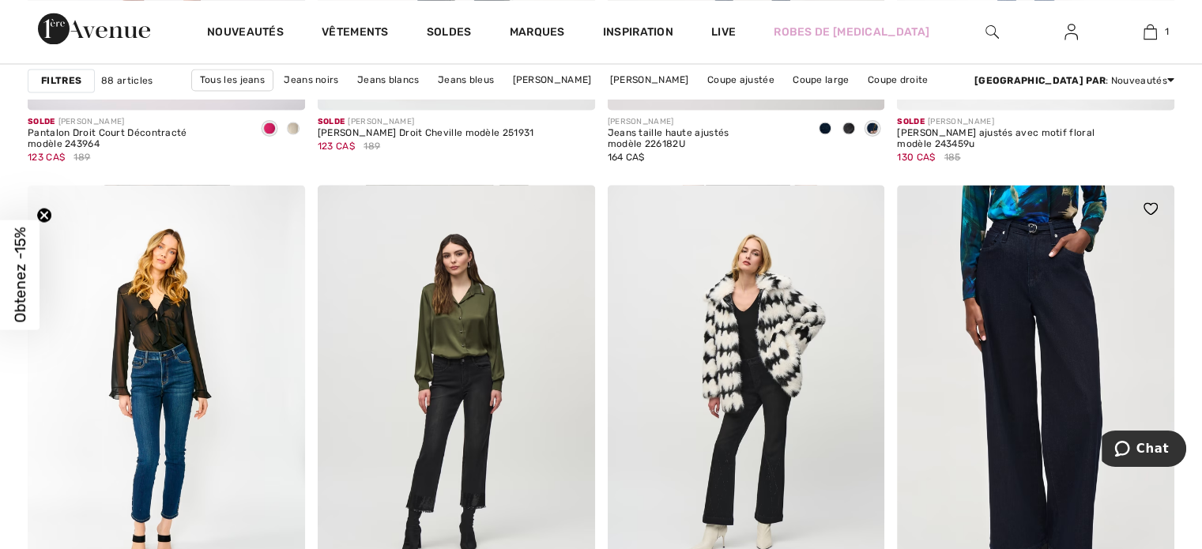
click at [973, 331] on img at bounding box center [1035, 393] width 277 height 416
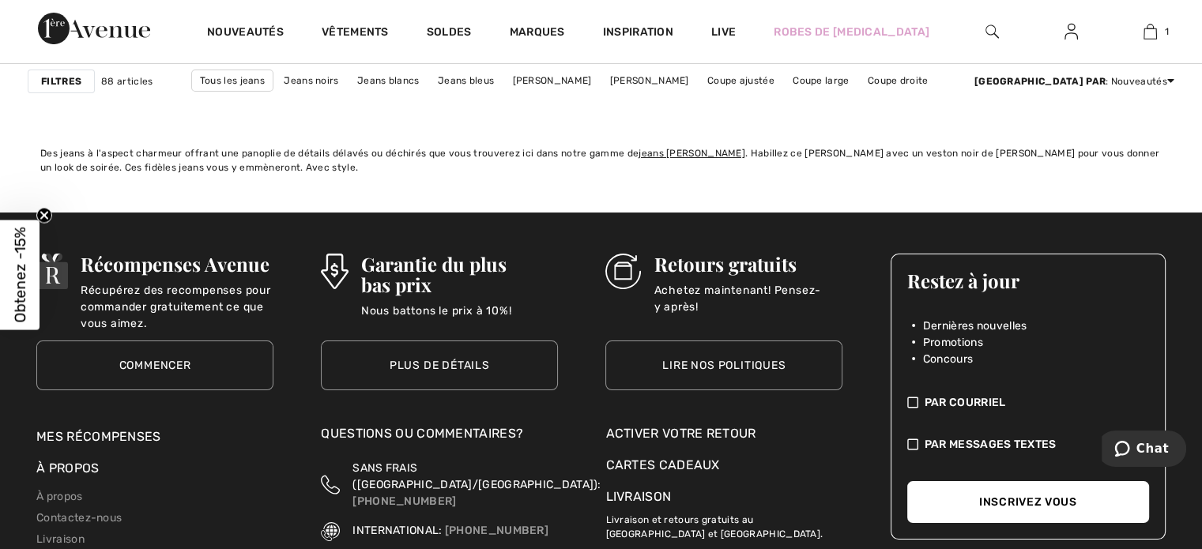
scroll to position [6010, 0]
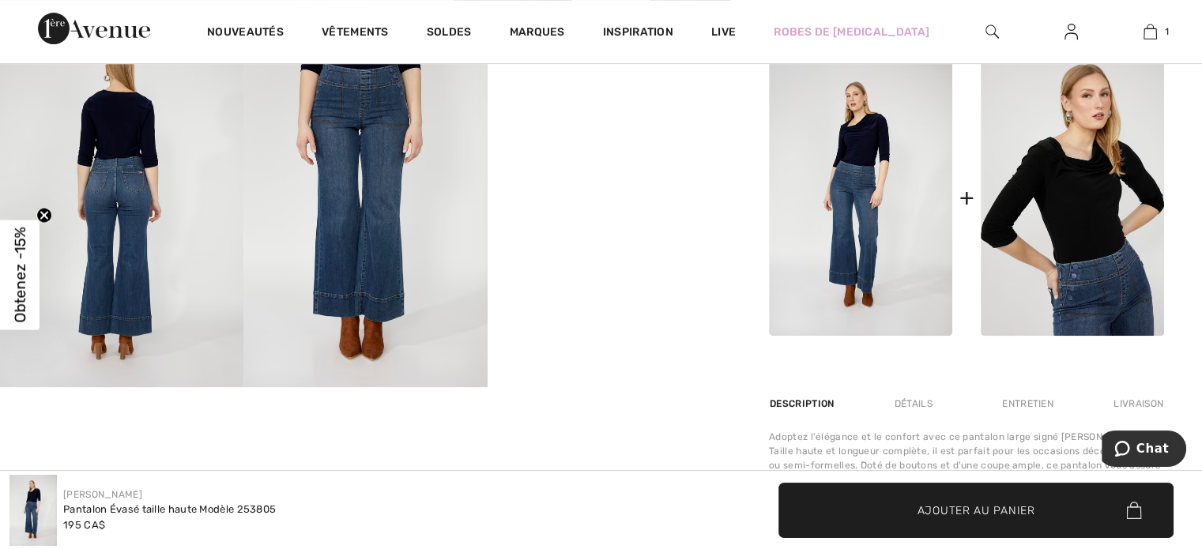
scroll to position [737, 0]
